Goal: Task Accomplishment & Management: Manage account settings

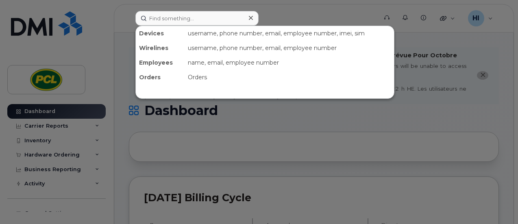
click at [154, 17] on input at bounding box center [196, 18] width 123 height 15
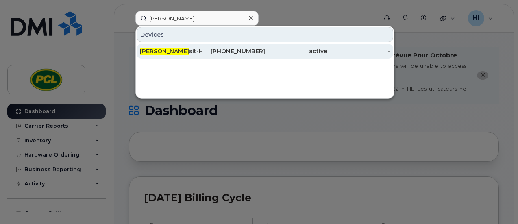
type input "stoney tran"
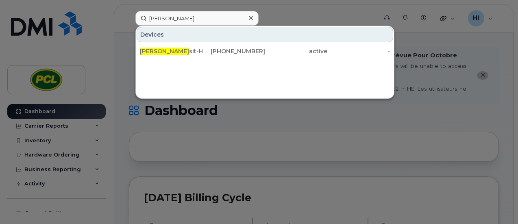
drag, startPoint x: 162, startPoint y: 49, endPoint x: 232, endPoint y: 104, distance: 88.9
click at [162, 49] on span "Stoney Tran" at bounding box center [164, 51] width 49 height 7
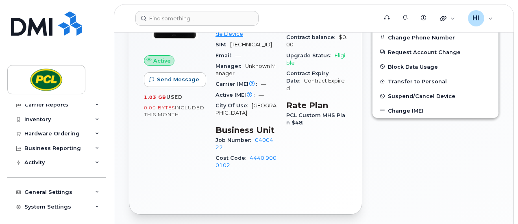
scroll to position [37, 0]
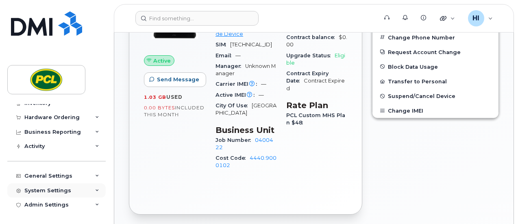
click at [44, 190] on div "System Settings" at bounding box center [47, 190] width 47 height 7
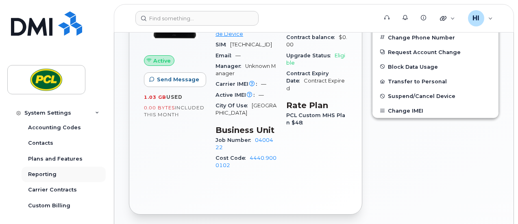
scroll to position [119, 0]
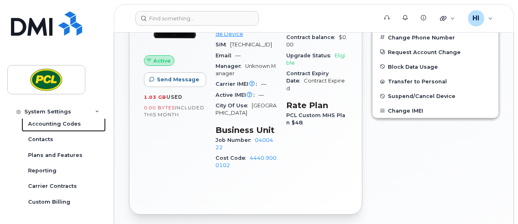
click at [60, 124] on div "Accounting Codes" at bounding box center [54, 123] width 53 height 7
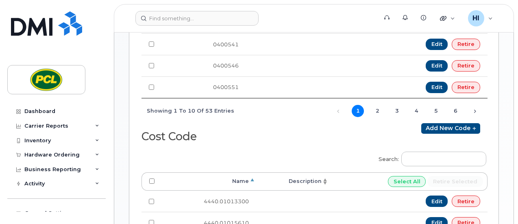
scroll to position [406, 0]
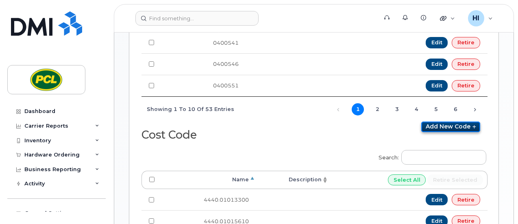
click at [449, 123] on link "Add new code" at bounding box center [450, 126] width 59 height 11
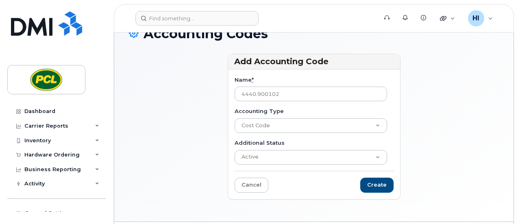
scroll to position [81, 0]
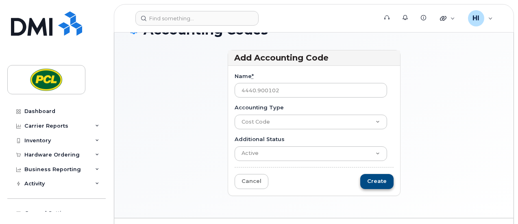
type input "4440.900102"
click at [382, 183] on input "Create" at bounding box center [376, 181] width 33 height 15
type input "Saving..."
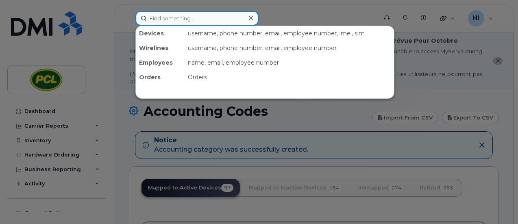
click at [154, 18] on input at bounding box center [196, 18] width 123 height 15
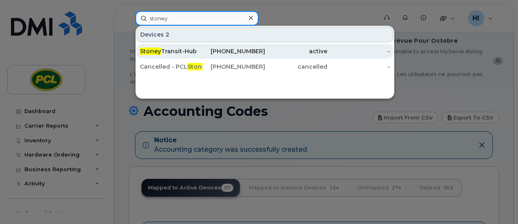
type input "stoney"
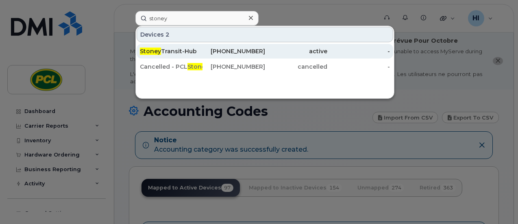
click at [167, 53] on div "Stoney Transit-Hub" at bounding box center [171, 51] width 63 height 8
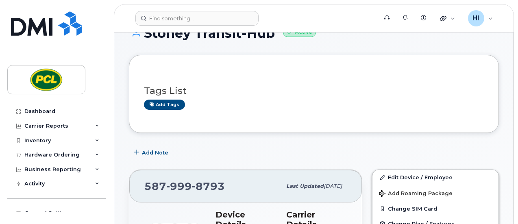
scroll to position [81, 0]
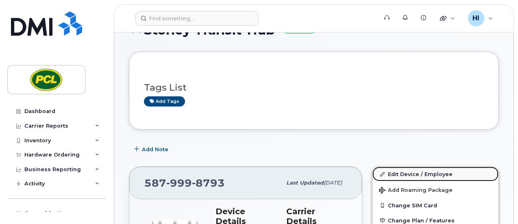
click at [407, 170] on link "Edit Device / Employee" at bounding box center [435, 174] width 126 height 15
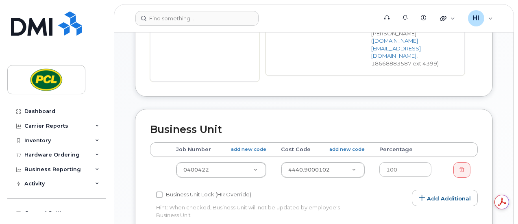
scroll to position [341, 0]
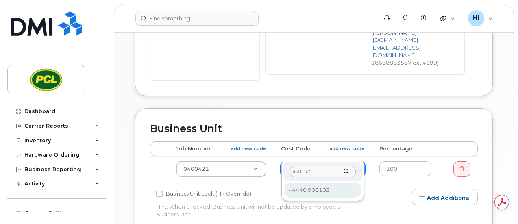
type input "900102"
type input "2209957"
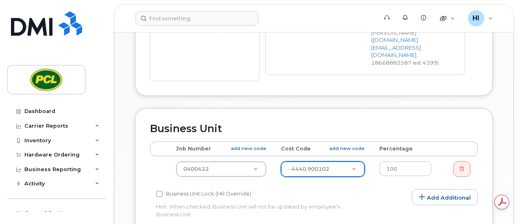
click at [502, 161] on div "Edit Device Device General Employee Is not assigned to device Create new or sel…" at bounding box center [313, 110] width 399 height 724
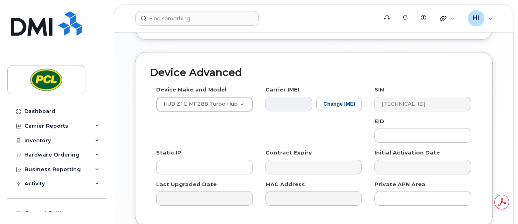
scroll to position [597, 0]
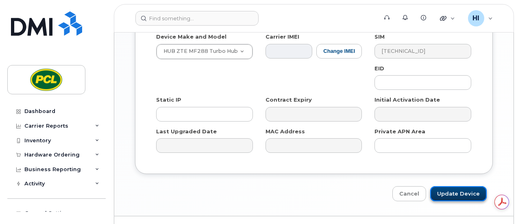
click at [457, 186] on input "Update Device" at bounding box center [458, 193] width 56 height 15
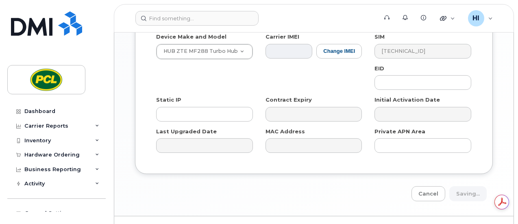
type input "Saving..."
